Goal: Information Seeking & Learning: Learn about a topic

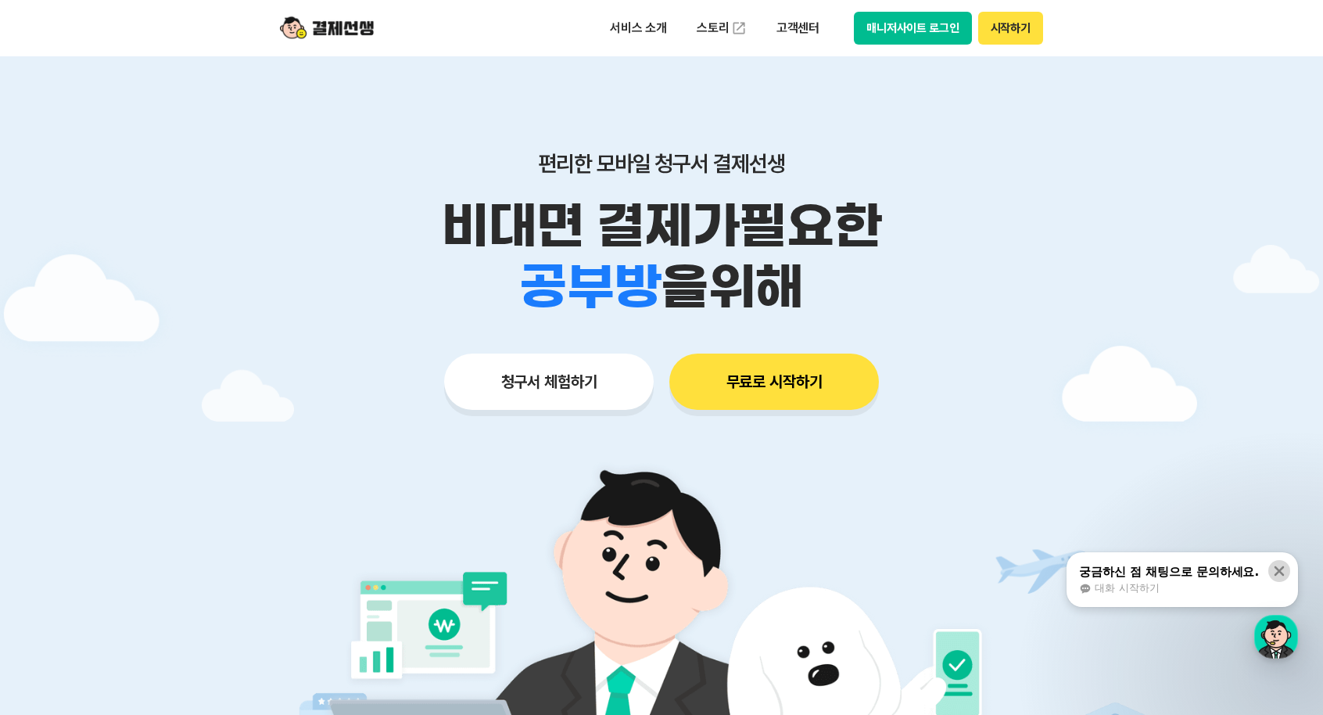
click at [1281, 571] on icon at bounding box center [1279, 571] width 10 height 10
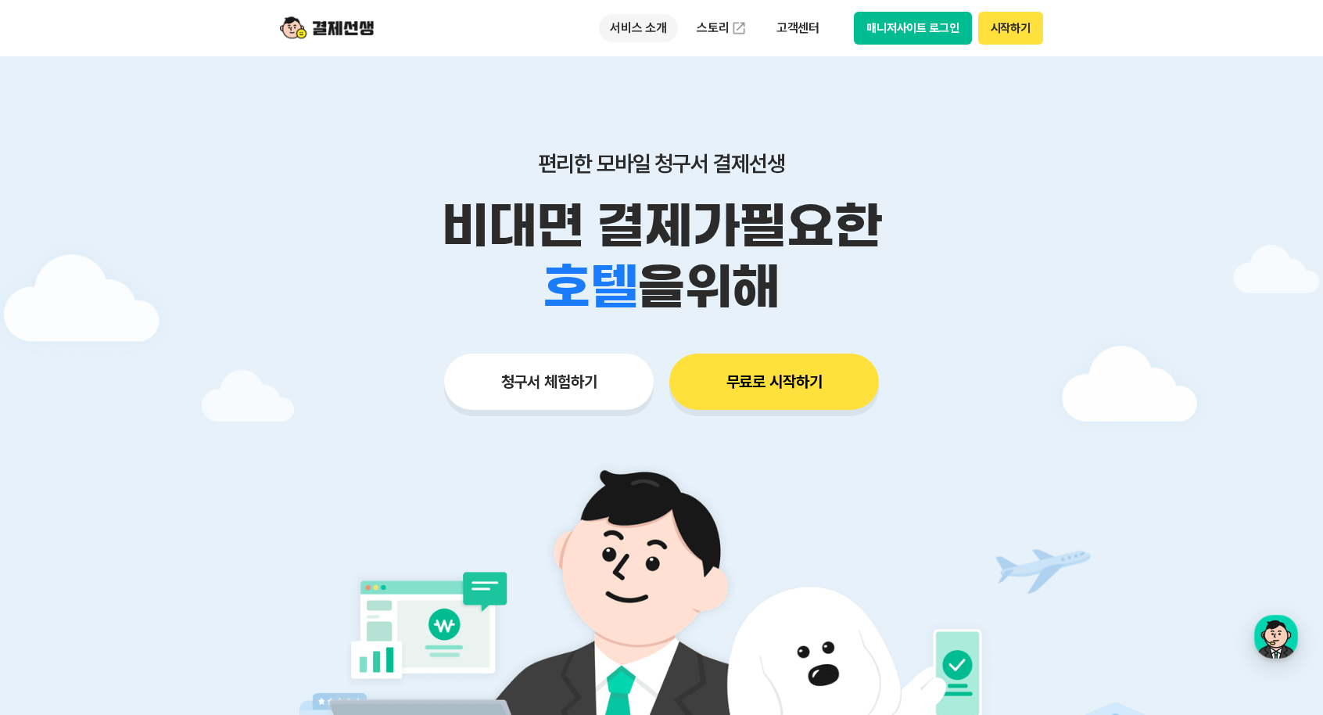
click at [651, 33] on p "서비스 소개" at bounding box center [638, 28] width 79 height 28
click at [1284, 636] on div "button" at bounding box center [1276, 637] width 44 height 44
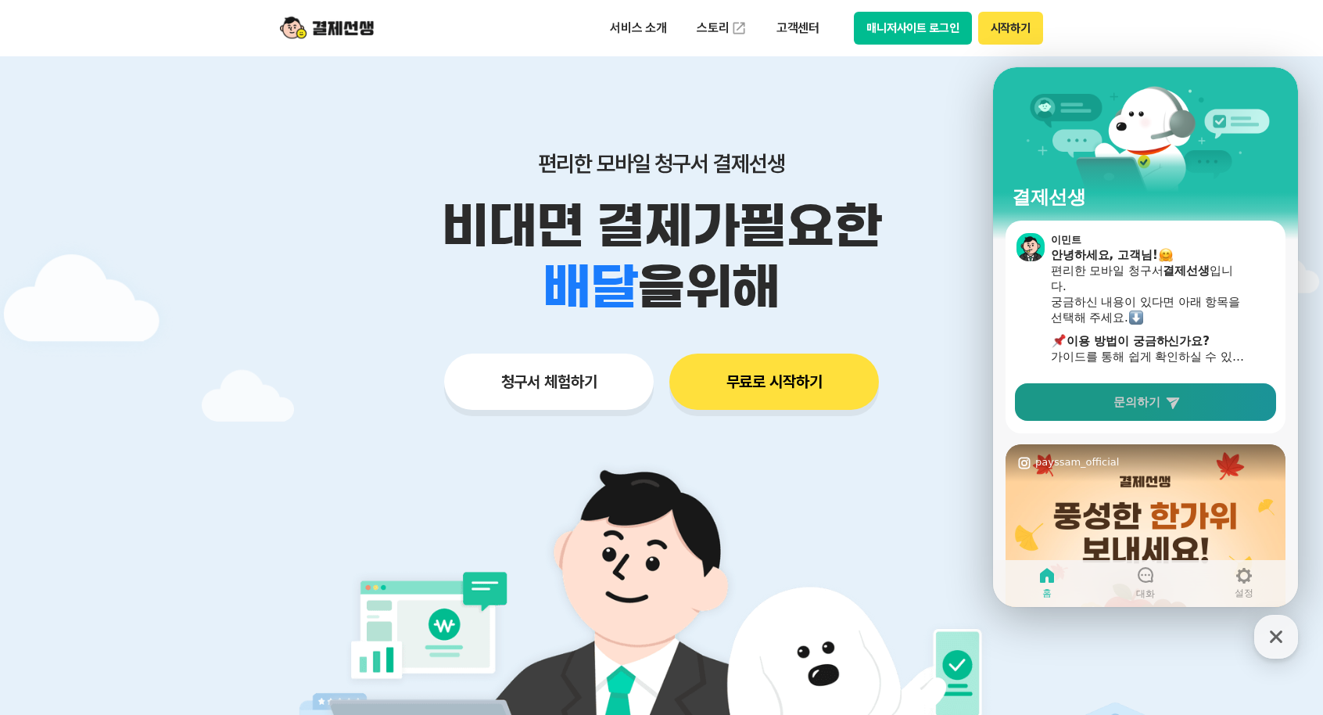
click at [1153, 403] on span "문의하기" at bounding box center [1136, 402] width 47 height 16
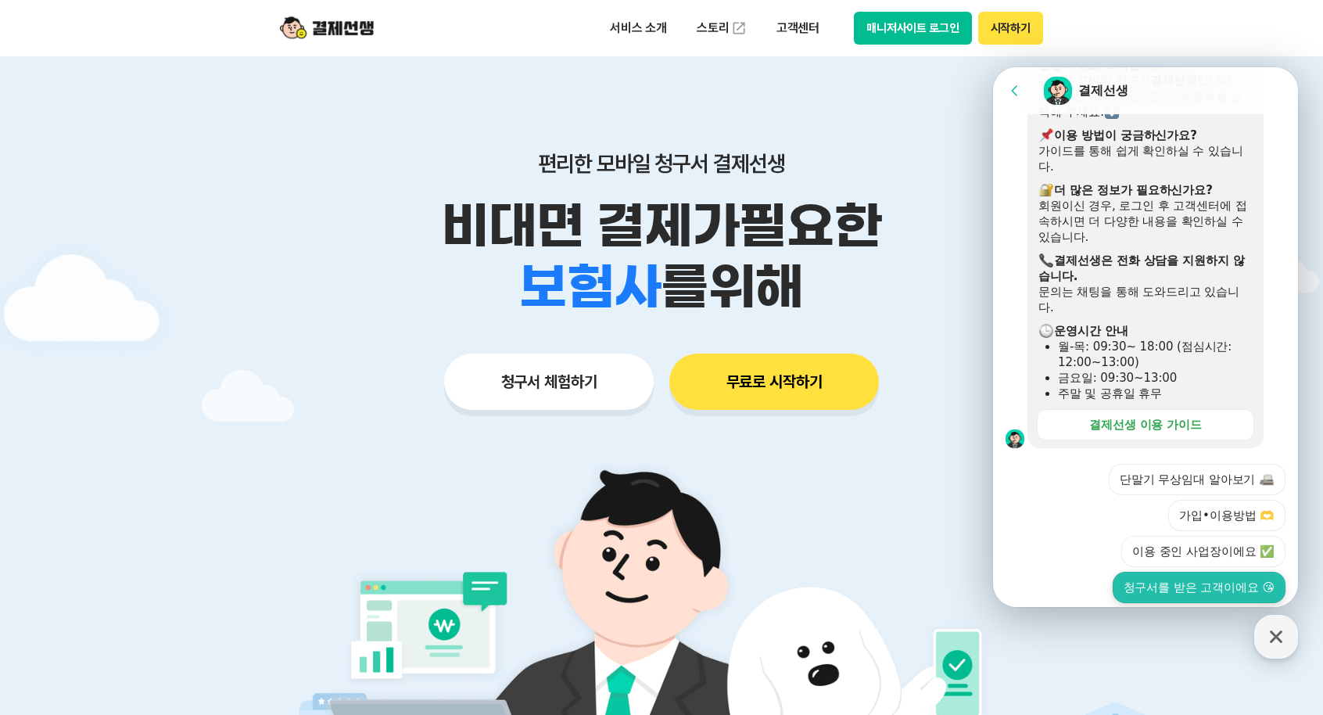
scroll to position [455, 0]
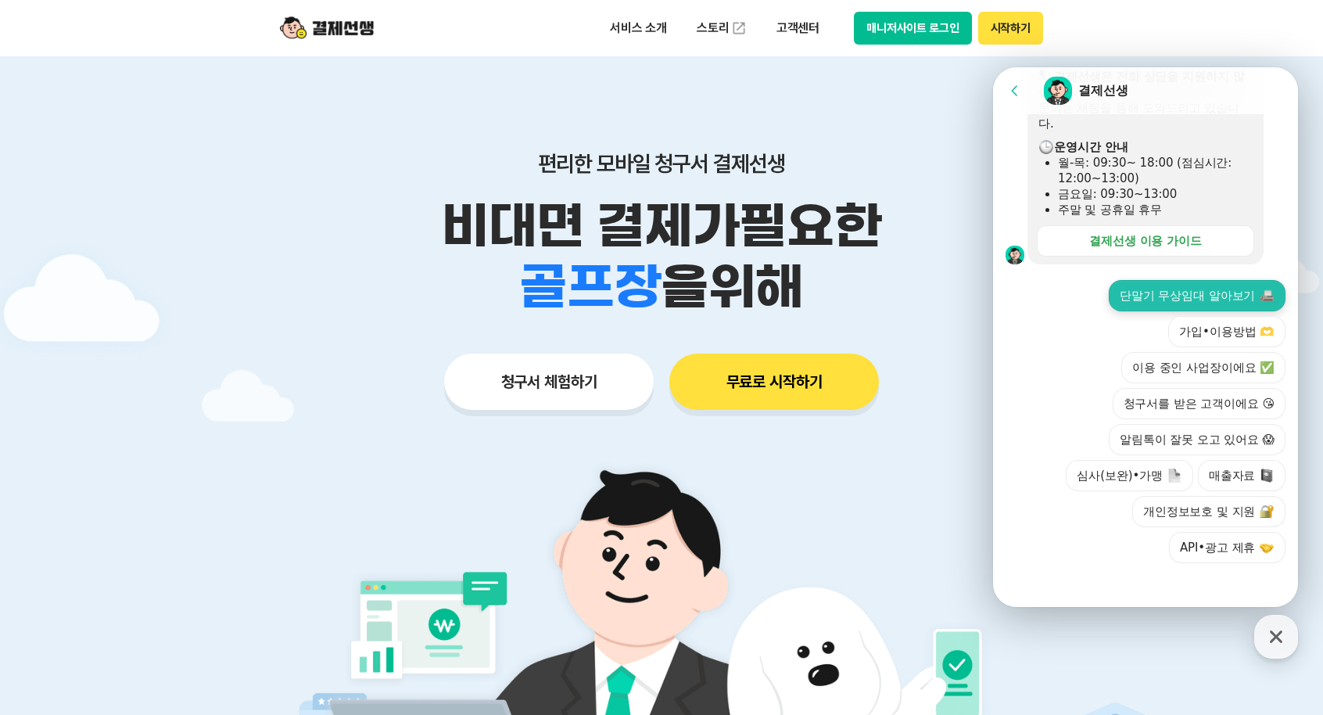
click at [1166, 299] on button "단말기 무상임대 알아보기" at bounding box center [1197, 295] width 177 height 31
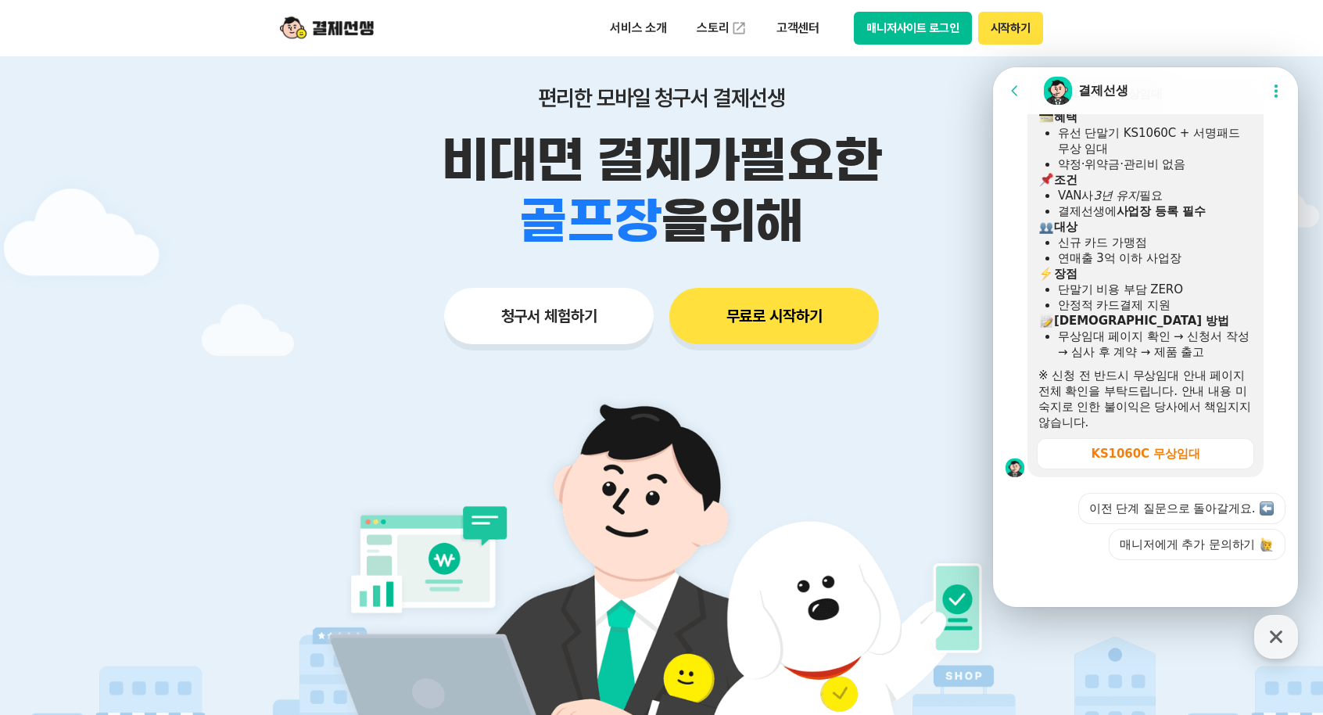
scroll to position [156, 0]
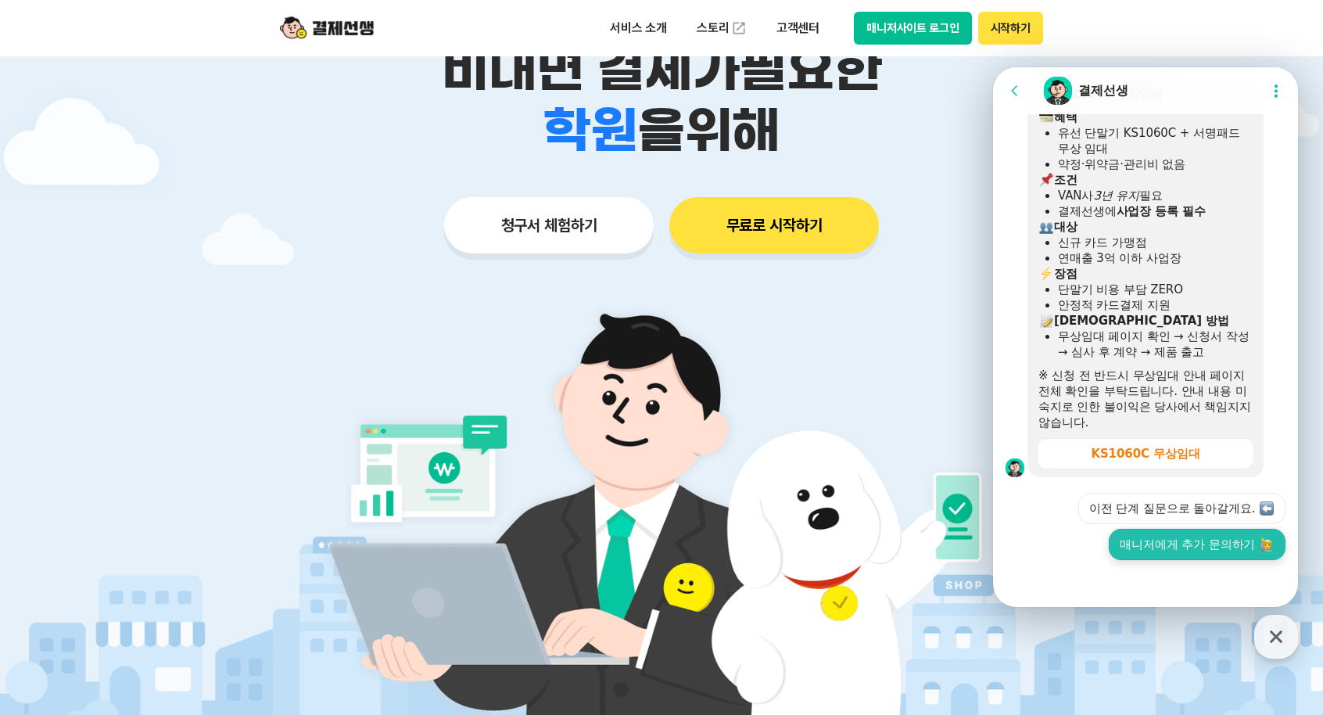
click at [1188, 552] on button "매니저에게 추가 문의하기" at bounding box center [1197, 544] width 177 height 31
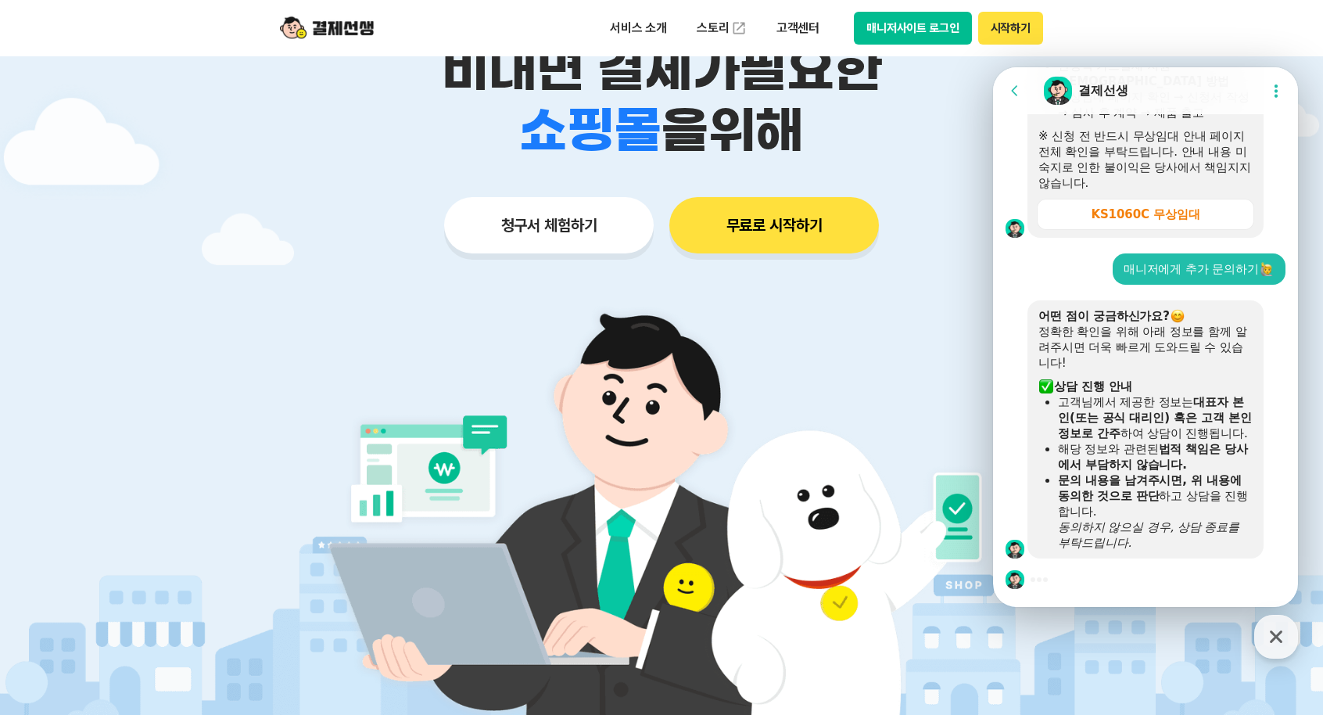
scroll to position [1218, 0]
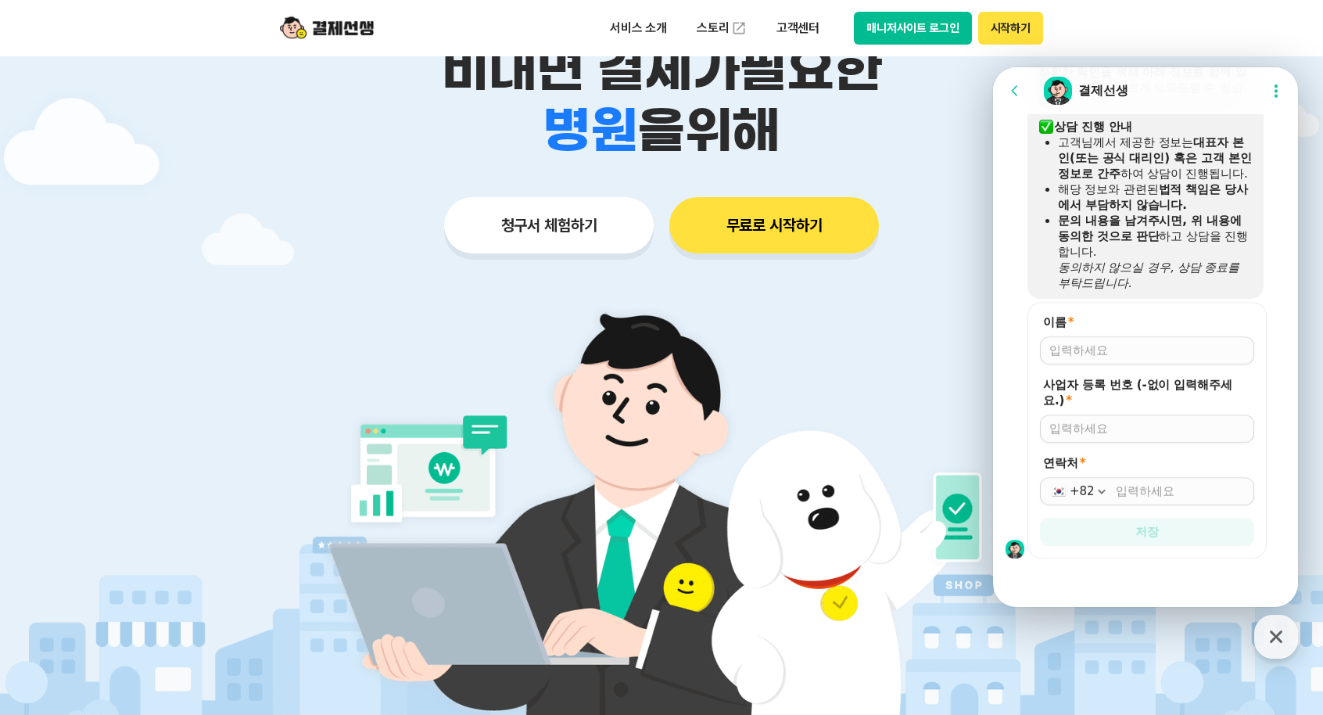
click at [826, 407] on img at bounding box center [661, 505] width 731 height 439
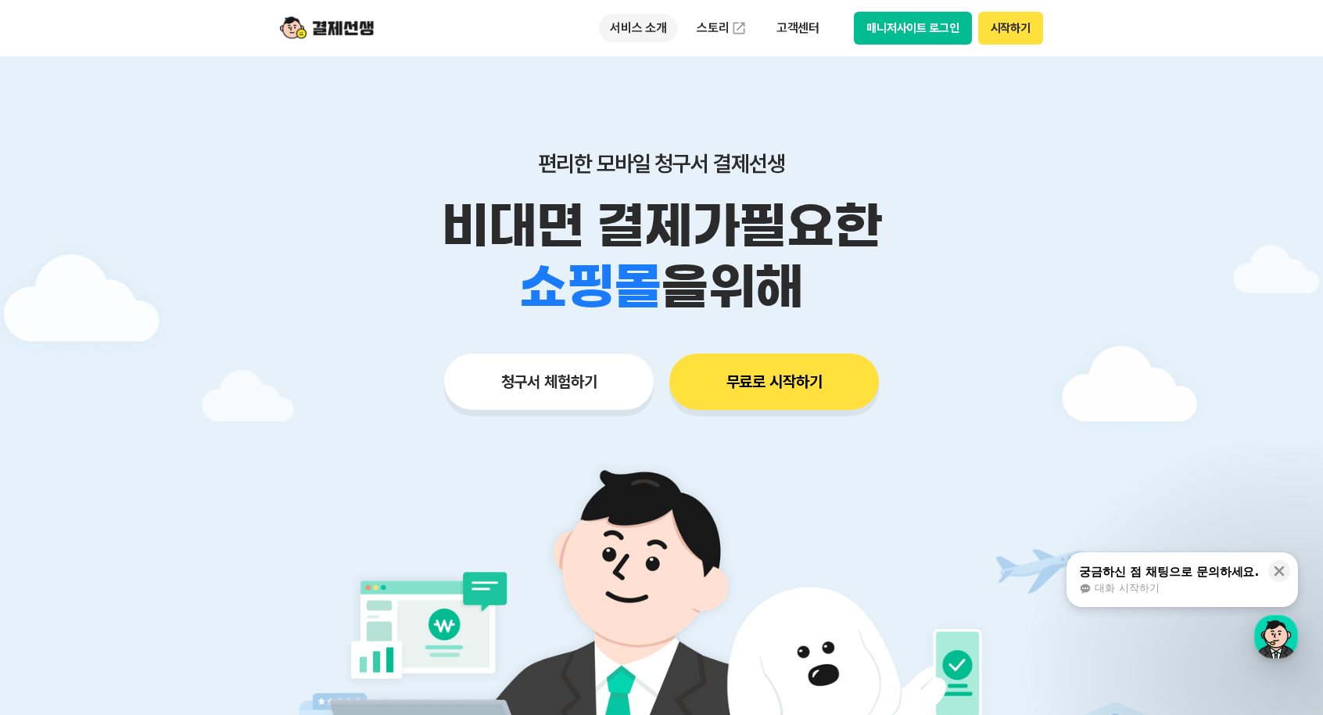
click at [658, 28] on p "서비스 소개" at bounding box center [638, 28] width 79 height 28
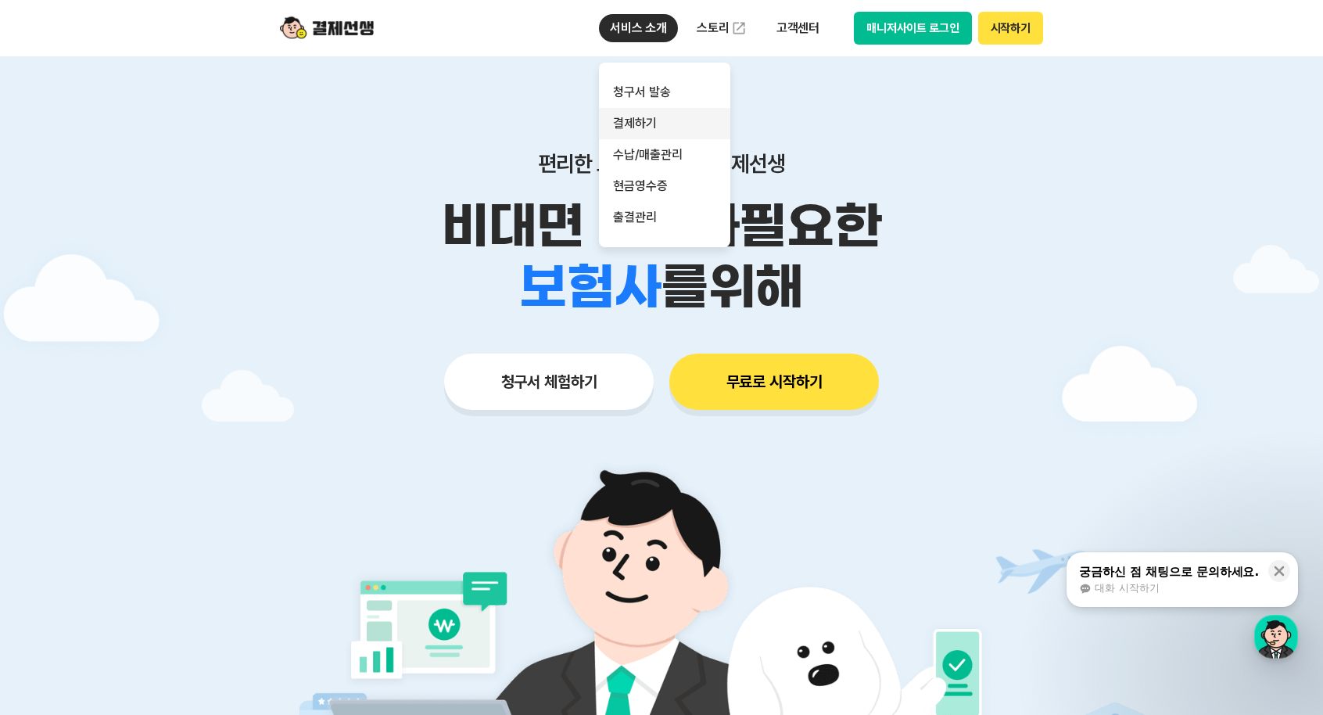
click at [635, 125] on link "결제하기" at bounding box center [664, 123] width 131 height 31
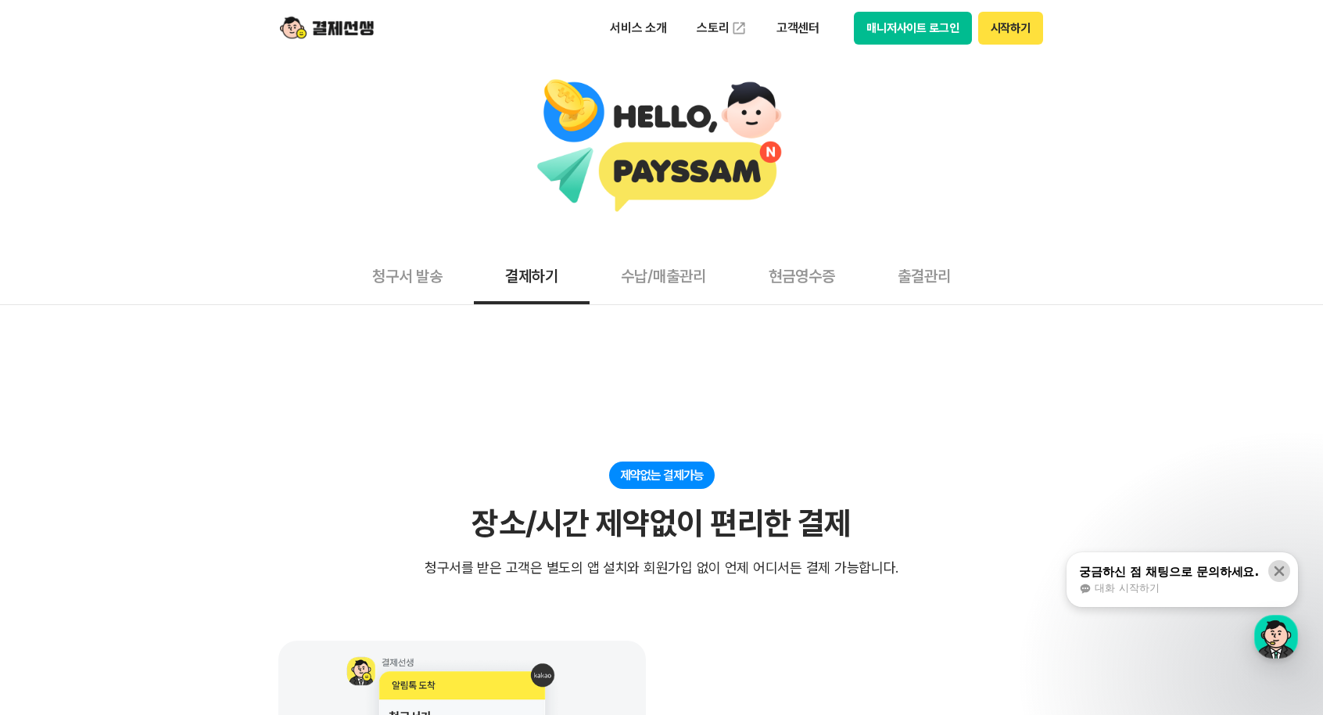
click at [1286, 564] on icon at bounding box center [1279, 571] width 16 height 16
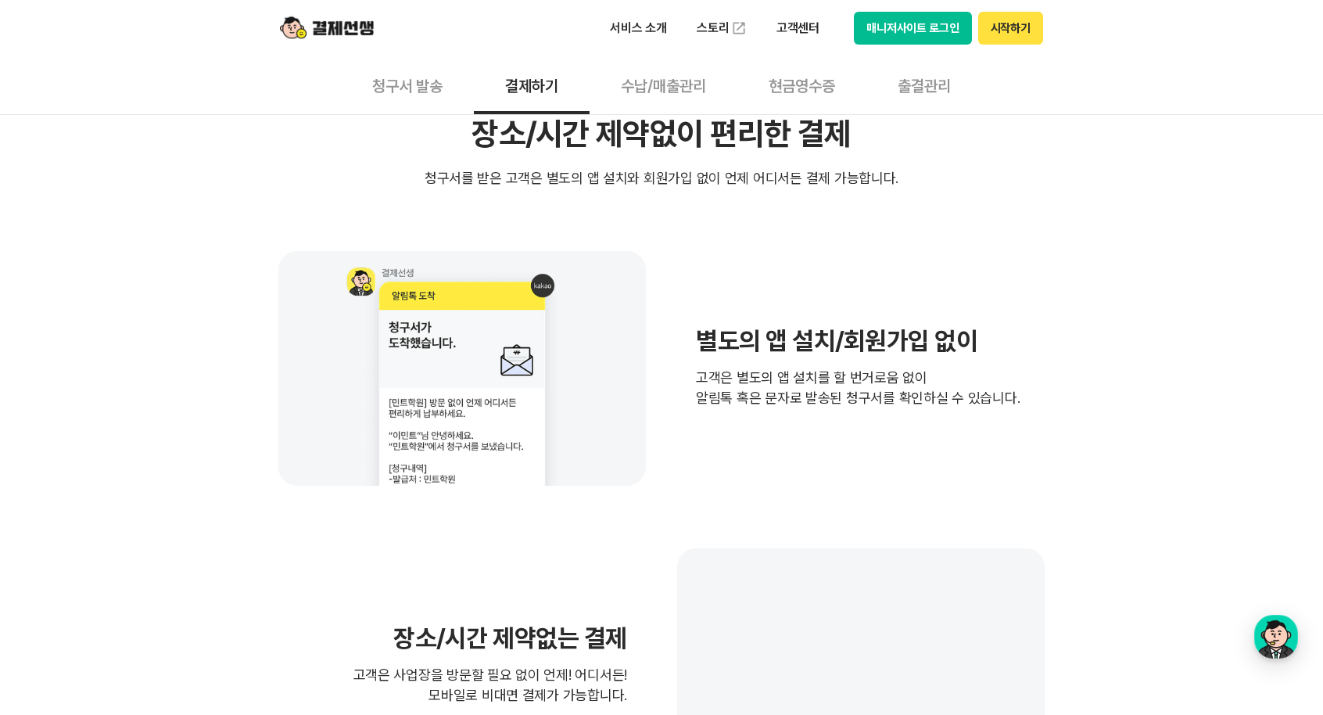
scroll to position [469, 0]
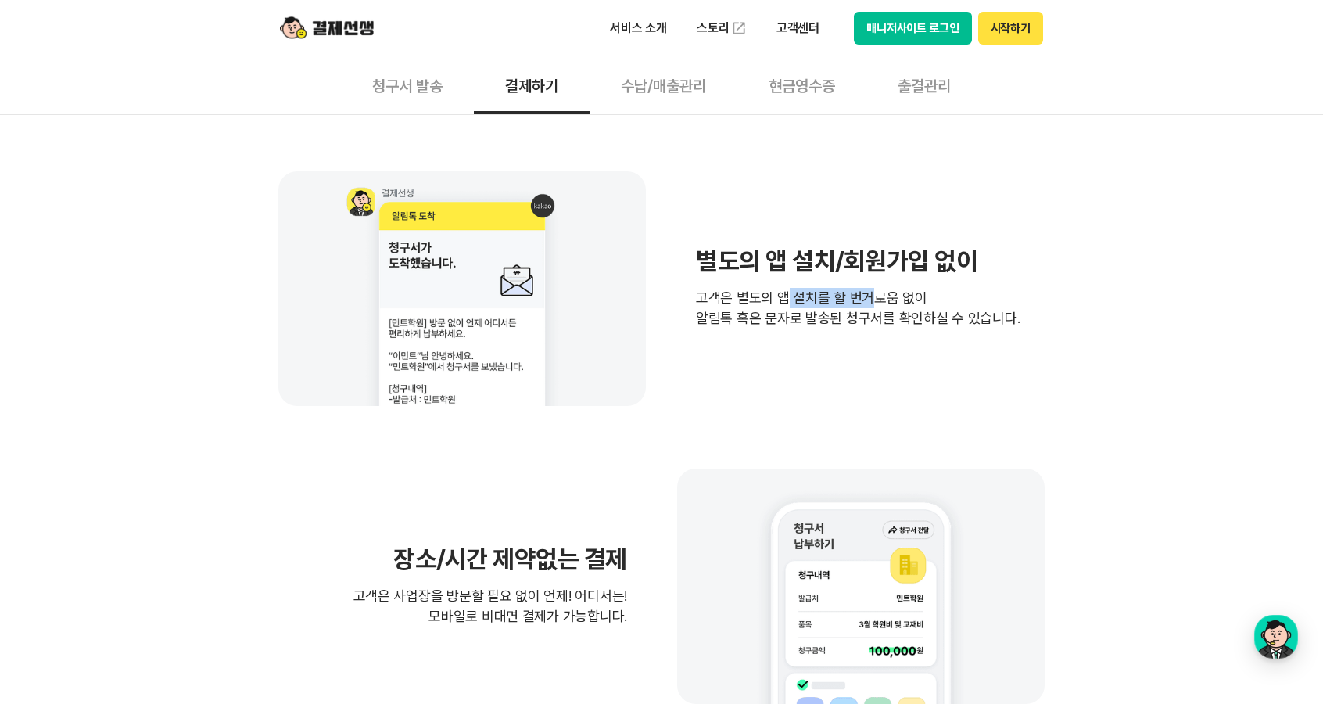
drag, startPoint x: 783, startPoint y: 303, endPoint x: 871, endPoint y: 295, distance: 88.0
click at [879, 290] on p "고객은 별도의 앱 설치를 할 번거로움 없이 알림톡 혹은 문자로 발송된 청구서를 확인하실 수 있습니다." at bounding box center [858, 308] width 324 height 41
drag, startPoint x: 790, startPoint y: 324, endPoint x: 873, endPoint y: 317, distance: 84.0
click at [873, 317] on p "고객은 별도의 앱 설치를 할 번거로움 없이 알림톡 혹은 문자로 발송된 청구서를 확인하실 수 있습니다." at bounding box center [858, 308] width 324 height 41
click at [1016, 312] on div "별도의 앱 설치/회원가입 없이 고객은 별도의 앱 설치를 할 번거로움 없이 알림톡 혹은 문자로 발송된 청구서를 확인하실 수 있습니다." at bounding box center [661, 288] width 766 height 235
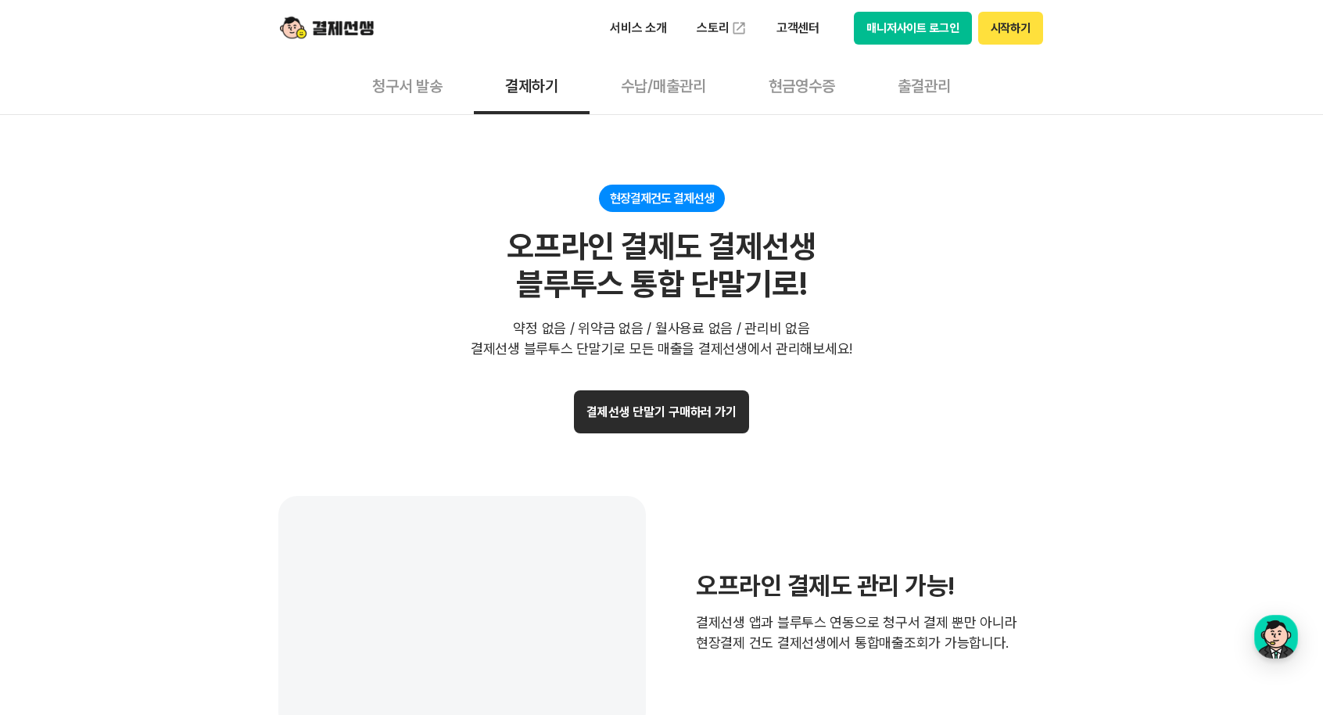
scroll to position [3049, 0]
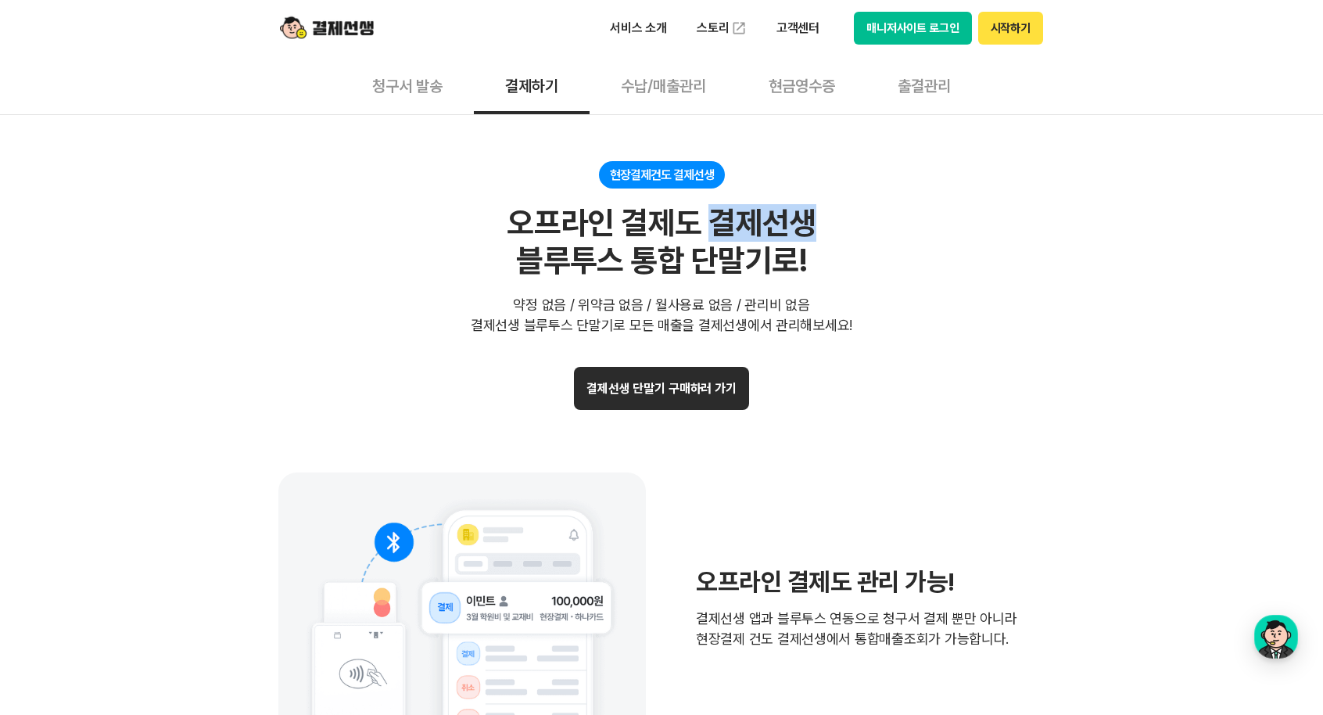
drag, startPoint x: 714, startPoint y: 219, endPoint x: 823, endPoint y: 221, distance: 109.5
click at [823, 221] on div "현장결제건도 결제선생 오프라인 결제도 결제선생 블루투스 통합 단말기로! 약정 없음 / 위약금 없음 / 월사용료 없음 / 관리비 없음 결제선생 …" at bounding box center [661, 248] width 766 height 174
click at [611, 284] on div "현장결제건도 결제선생 오프라인 결제도 결제선생 블루투스 통합 단말기로! 약정 없음 / 위약금 없음 / 월사용료 없음 / 관리비 없음 결제선생 …" at bounding box center [661, 248] width 766 height 174
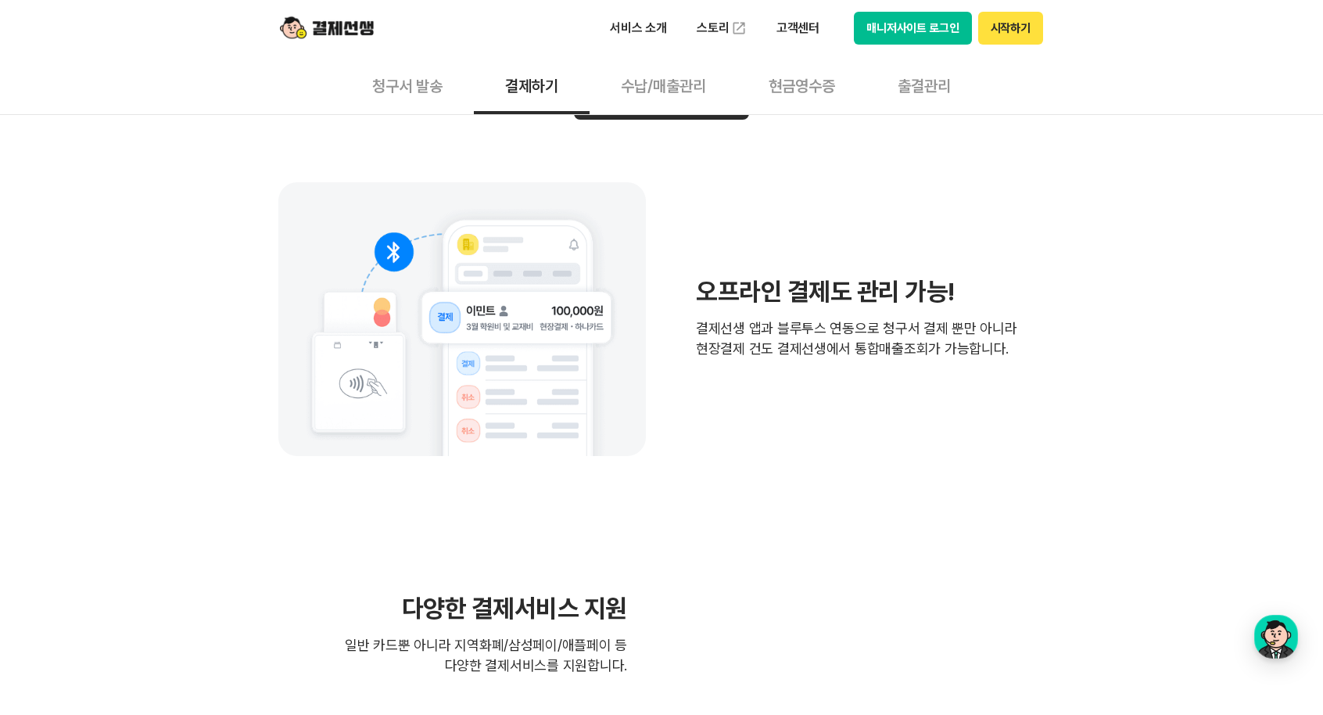
scroll to position [3206, 0]
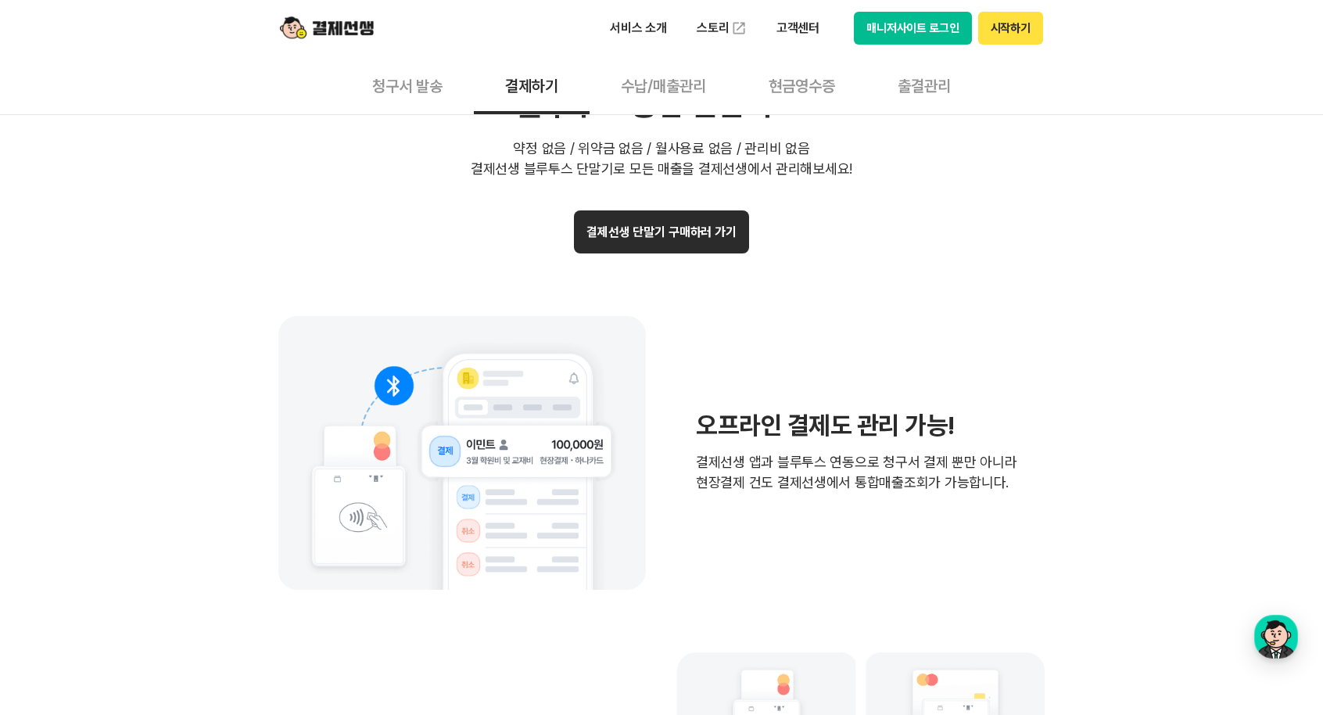
click at [683, 226] on button "결제선생 단말기 구매하러 가기" at bounding box center [661, 231] width 175 height 43
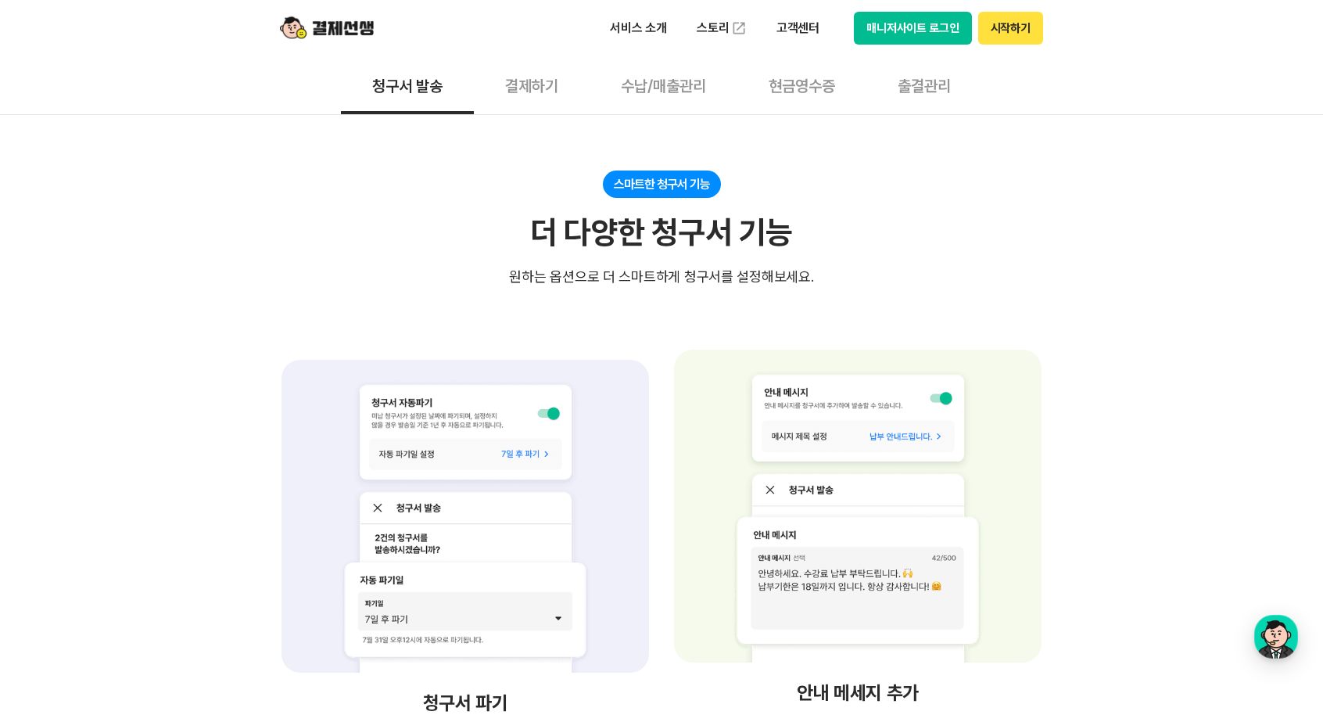
scroll to position [2267, 0]
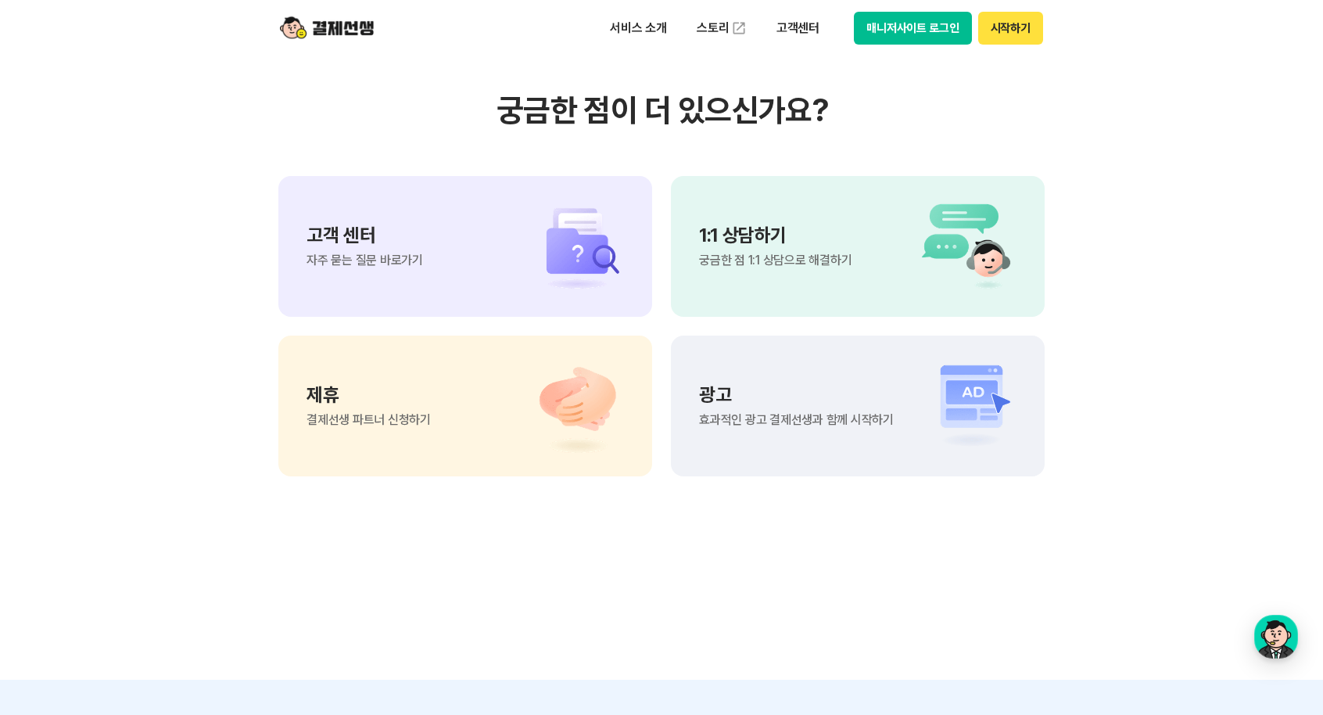
scroll to position [3597, 0]
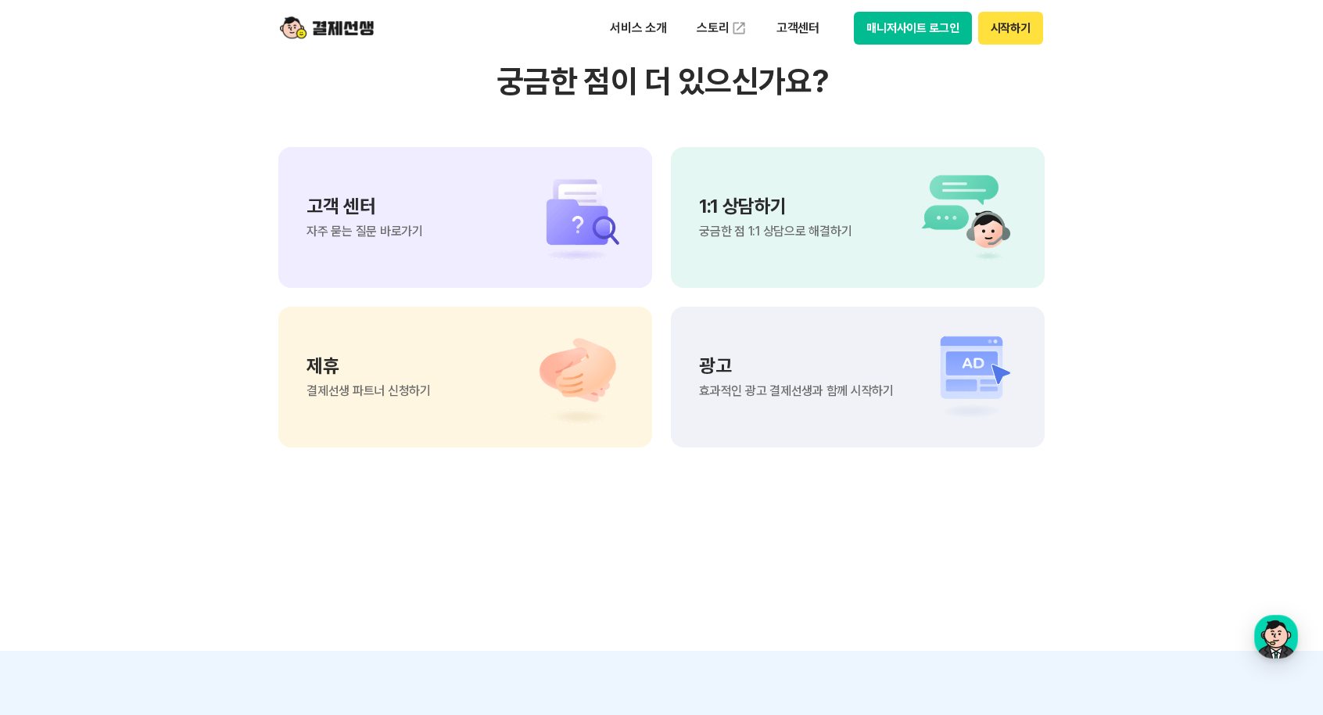
click at [402, 197] on div "고객 센터 자주 묻는 질문 바로가기" at bounding box center [365, 217] width 117 height 41
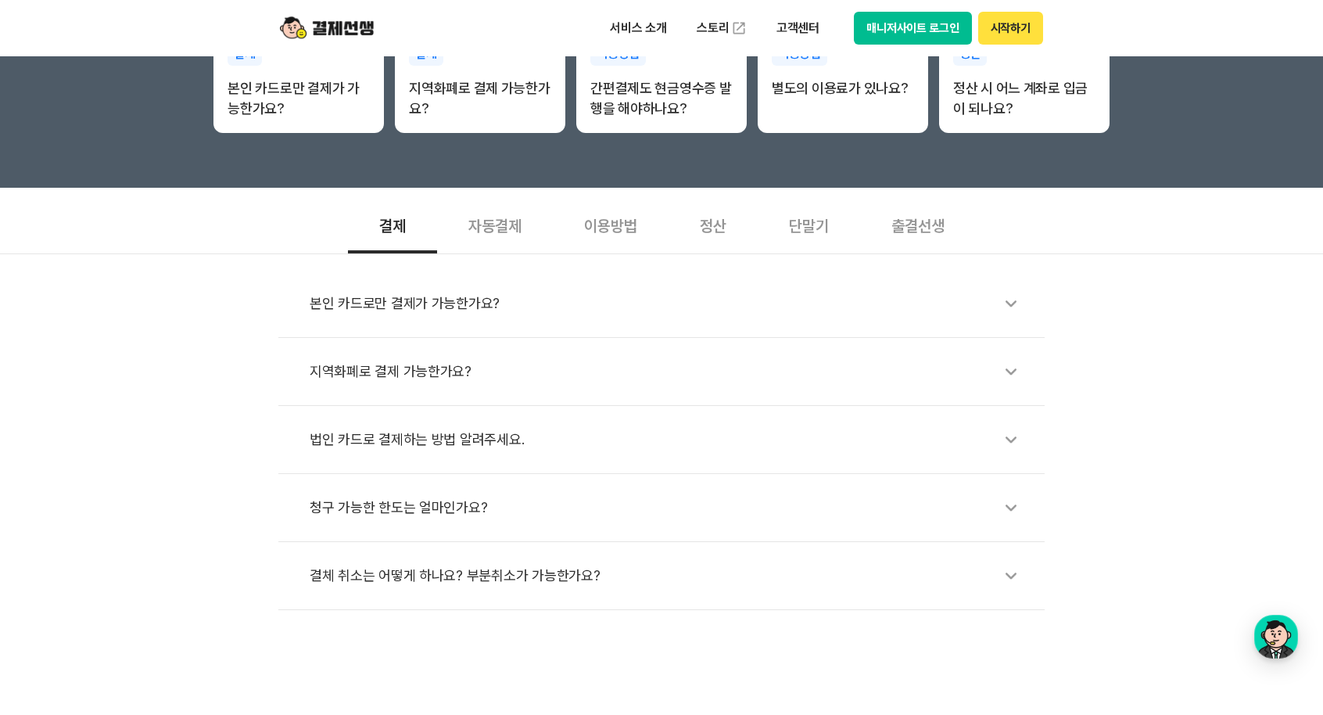
scroll to position [469, 0]
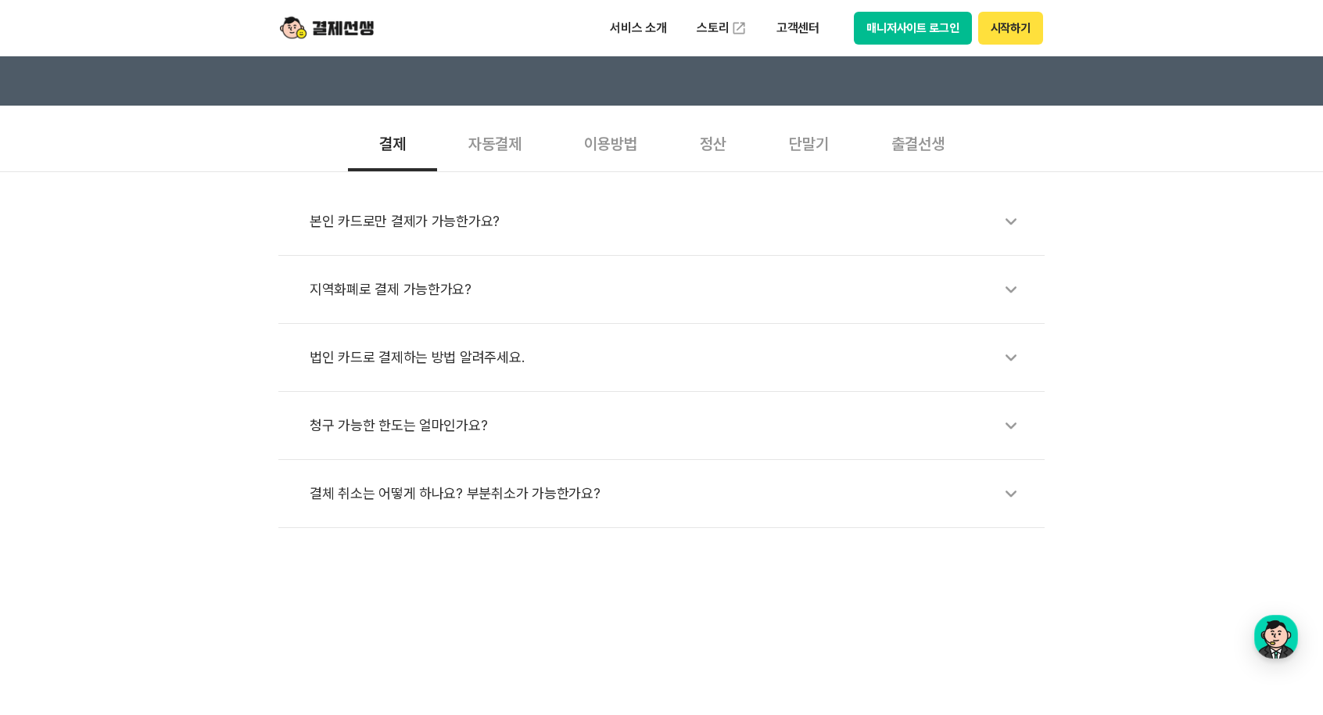
click at [709, 145] on div "정산" at bounding box center [713, 142] width 89 height 58
click at [627, 146] on div "이용방법" at bounding box center [611, 142] width 116 height 58
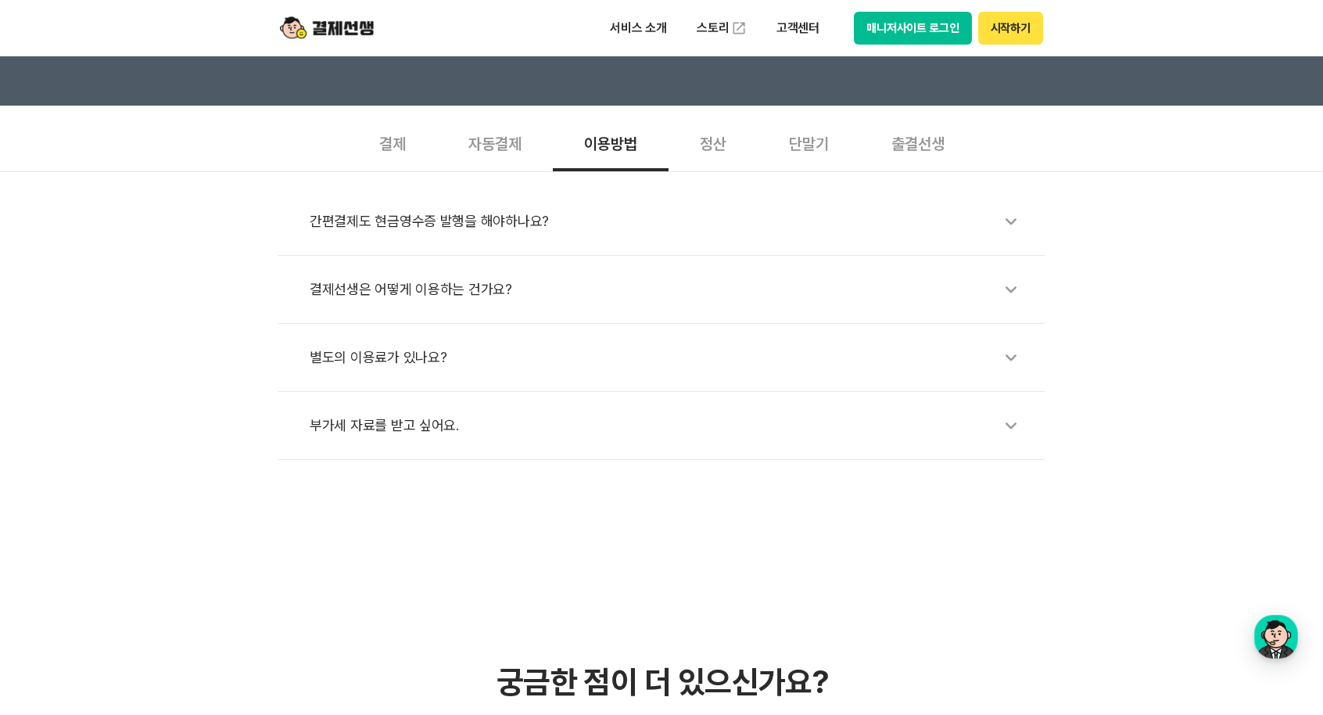
click at [514, 137] on div "자동결제" at bounding box center [495, 142] width 116 height 58
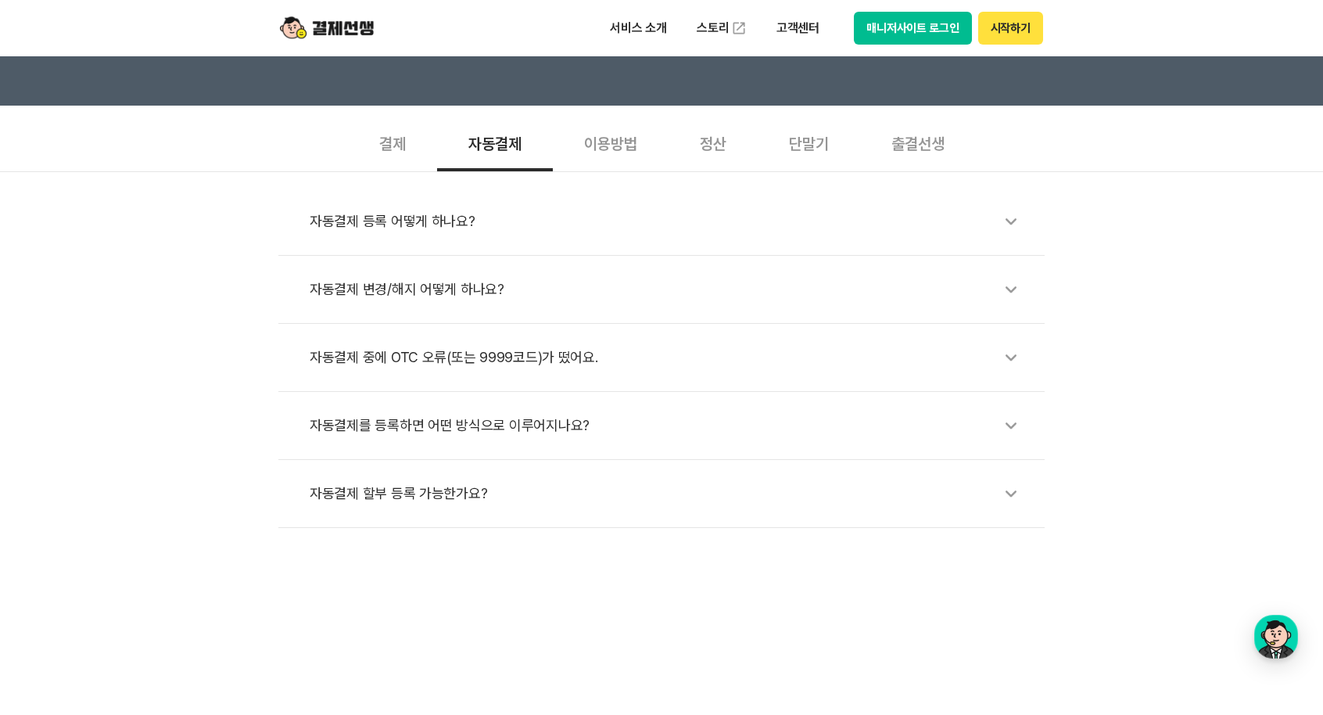
click at [717, 148] on div "정산" at bounding box center [713, 142] width 89 height 58
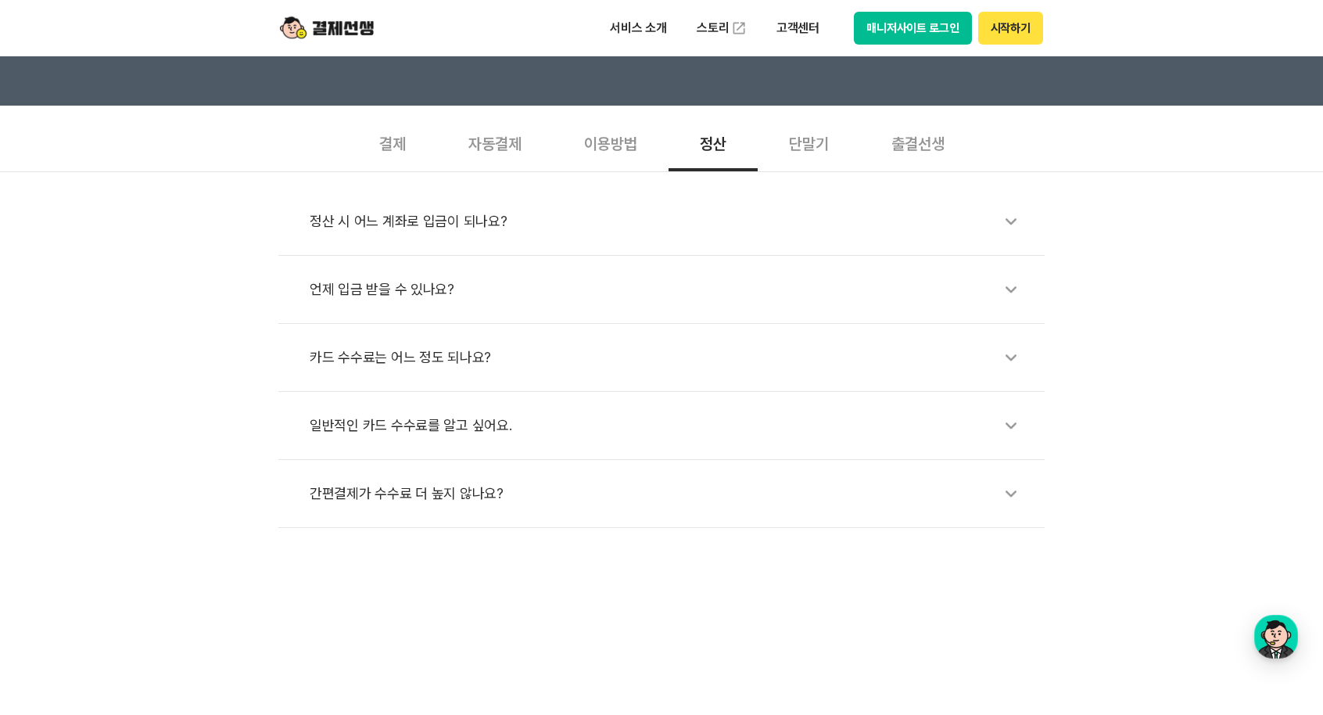
click at [809, 145] on div "단말기" at bounding box center [809, 142] width 102 height 58
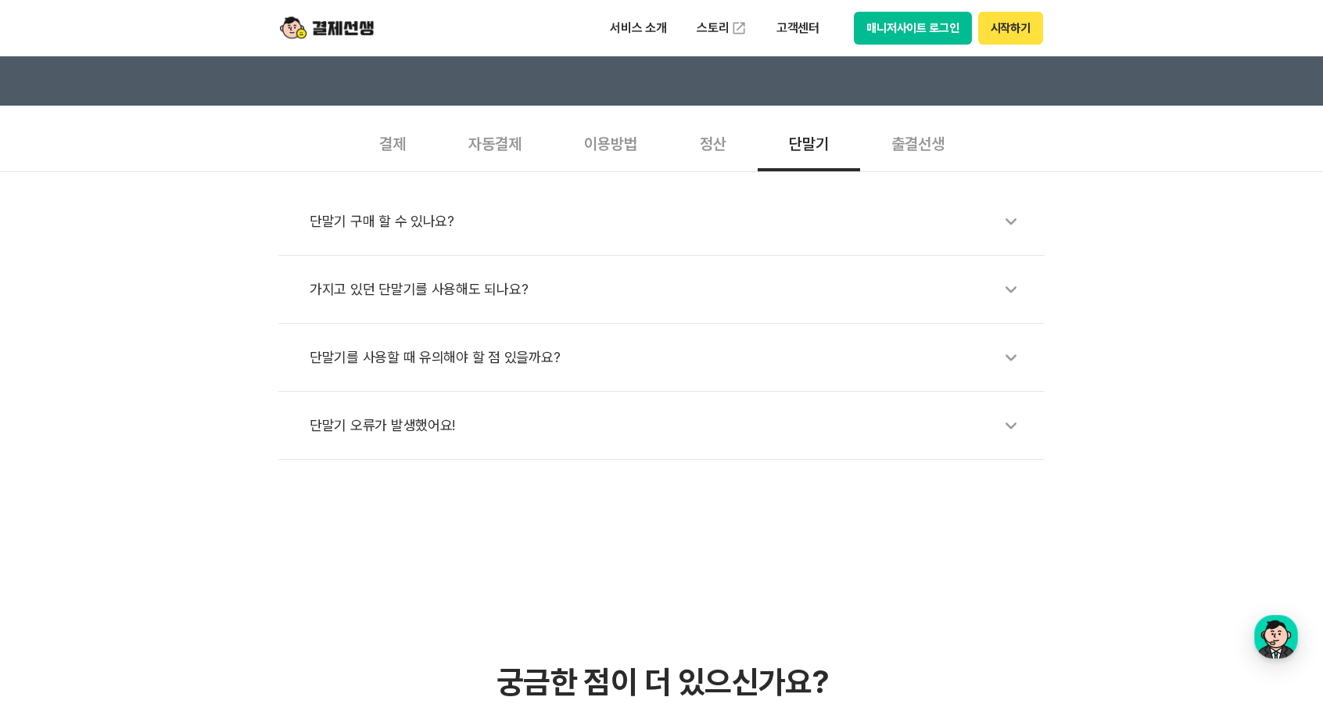
click at [920, 141] on div "출결선생" at bounding box center [918, 142] width 116 height 58
